Goal: Find contact information: Find contact information

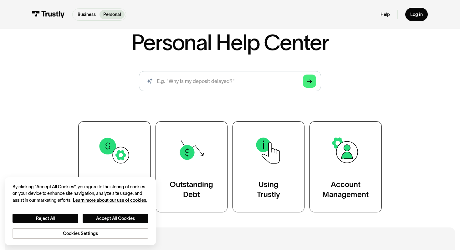
scroll to position [62, 0]
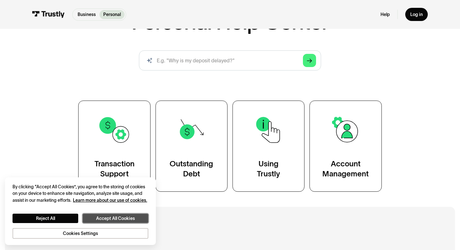
click at [116, 218] on button "Accept All Cookies" at bounding box center [116, 217] width 66 height 9
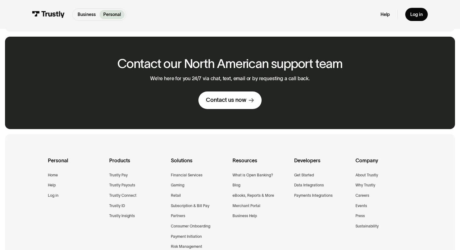
scroll to position [399, 0]
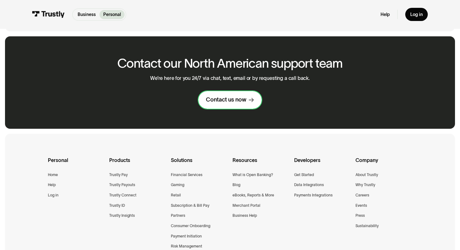
click at [228, 98] on div "Contact us now" at bounding box center [226, 99] width 40 height 7
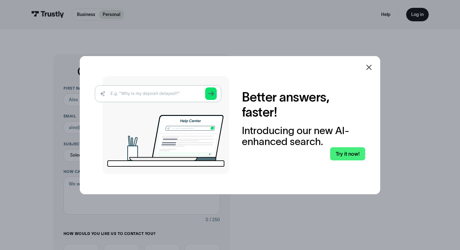
click at [368, 66] on icon at bounding box center [368, 66] width 5 height 5
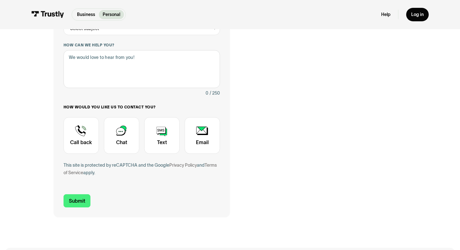
scroll to position [127, 0]
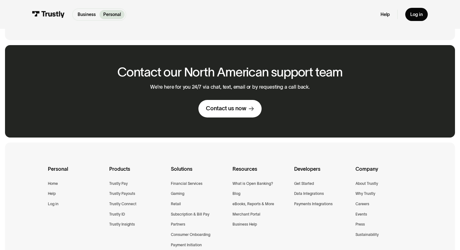
scroll to position [377, 0]
